Goal: Information Seeking & Learning: Learn about a topic

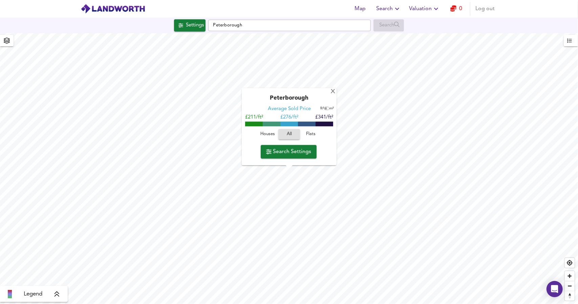
click at [327, 109] on input "checkbox" at bounding box center [326, 108] width 10 height 3
checkbox input "true"
click at [334, 92] on div "X" at bounding box center [333, 92] width 6 height 6
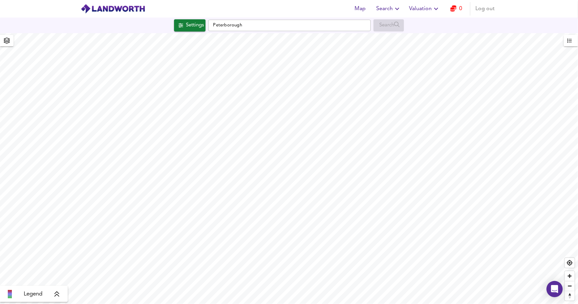
click at [56, 294] on icon at bounding box center [57, 294] width 5 height 5
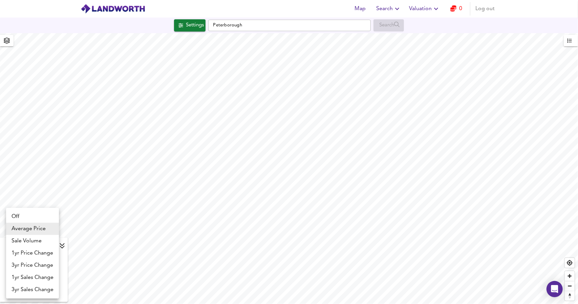
click at [52, 245] on body "Map Search Valuation 0 Log out Settings Peterborough Search Average Price landw…" at bounding box center [289, 152] width 578 height 304
click at [35, 254] on li "1yr Price Change" at bounding box center [32, 253] width 53 height 12
type input "lwc1y"
checkbox input "false"
type input "lwc1y"
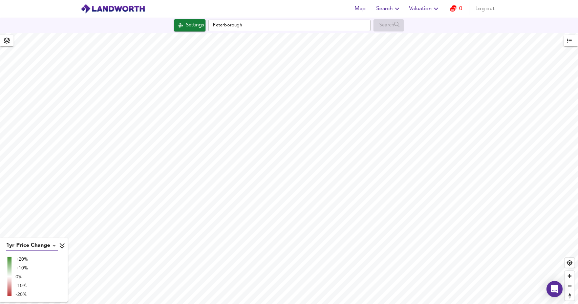
click at [52, 246] on body "Map Search Valuation 0 Log out Settings [GEOGRAPHIC_DATA] Search 1yr Price Chan…" at bounding box center [289, 152] width 578 height 304
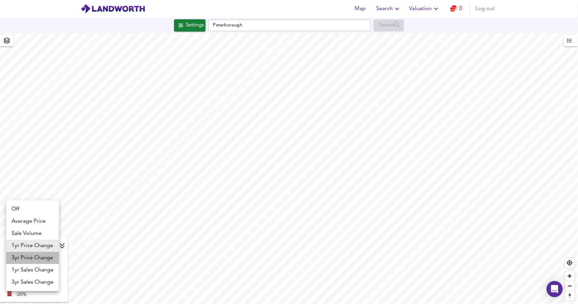
click at [25, 258] on li "3yr Price Change" at bounding box center [32, 258] width 53 height 12
type input "lwc3y"
click at [39, 245] on body "Map Search Valuation 0 Log out Settings [GEOGRAPHIC_DATA] Search 3yr Price Chan…" at bounding box center [289, 152] width 578 height 304
click at [34, 262] on li "1yr Sales Change" at bounding box center [32, 258] width 53 height 12
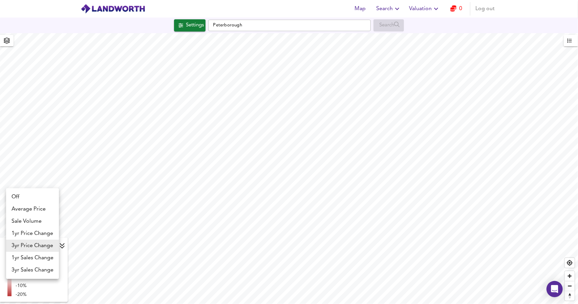
type input "sc1y"
click at [45, 245] on body "Map Search Valuation 0 Log out Settings [GEOGRAPHIC_DATA] Search 1yr Sales Chan…" at bounding box center [289, 152] width 578 height 304
click at [39, 260] on li "3yr Sales Change" at bounding box center [32, 258] width 53 height 12
type input "sc3y"
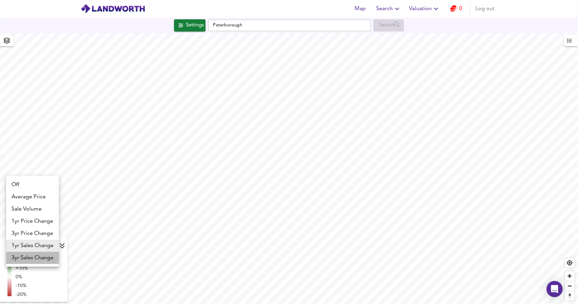
type input "sc3y"
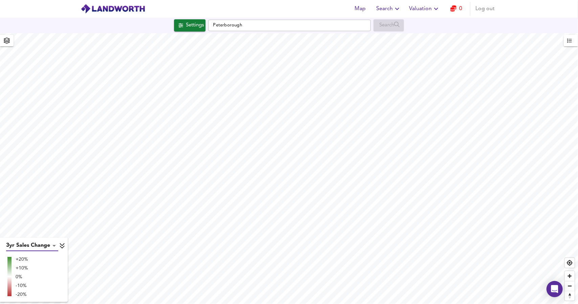
click at [49, 245] on body "Map Search Valuation 0 Log out Settings [GEOGRAPHIC_DATA] Search 3yr Sales Chan…" at bounding box center [289, 152] width 578 height 304
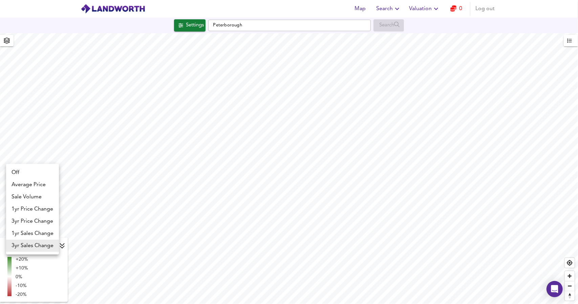
click at [28, 196] on li "Sale Volume" at bounding box center [32, 197] width 53 height 12
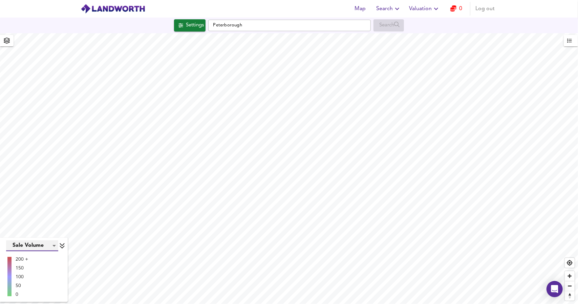
type input "weight"
click at [29, 244] on body "Map Search Valuation 0 Log out Settings [GEOGRAPHIC_DATA] Search Sale Volume we…" at bounding box center [289, 152] width 578 height 304
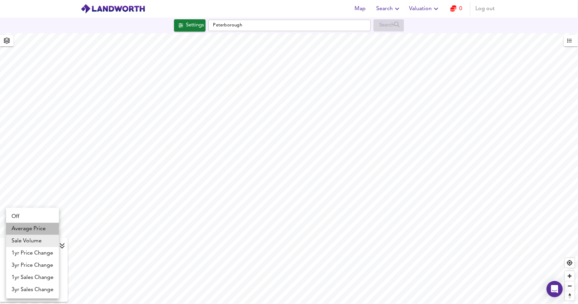
click at [29, 229] on li "Average Price" at bounding box center [32, 229] width 53 height 12
type input "landworth"
